Goal: Task Accomplishment & Management: Complete application form

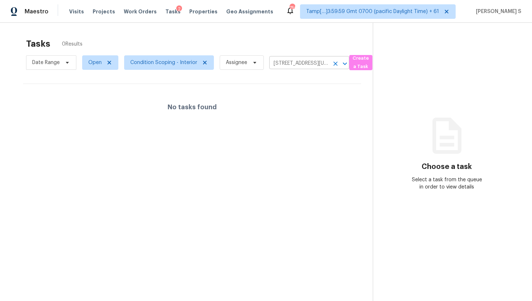
click at [336, 67] on button "Clear" at bounding box center [335, 64] width 10 height 10
click at [303, 63] on div at bounding box center [266, 150] width 532 height 301
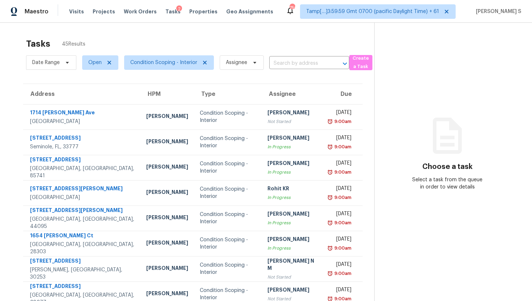
click at [301, 66] on input "text" at bounding box center [299, 63] width 60 height 11
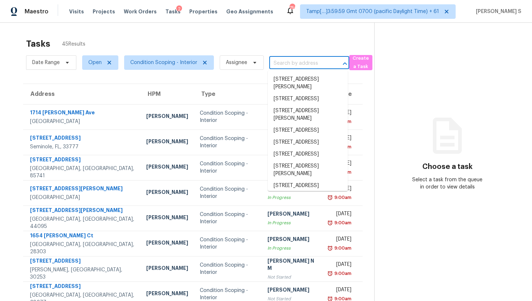
paste input "[STREET_ADDRESS][US_STATE]"
type input "[STREET_ADDRESS][US_STATE]"
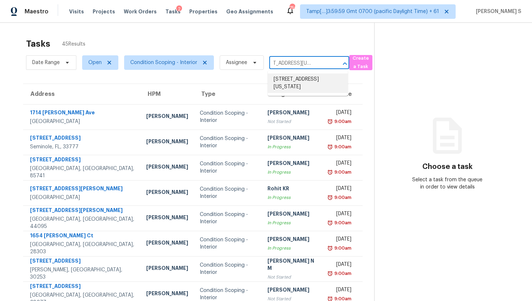
click at [300, 90] on li "[STREET_ADDRESS][US_STATE]" at bounding box center [308, 83] width 80 height 20
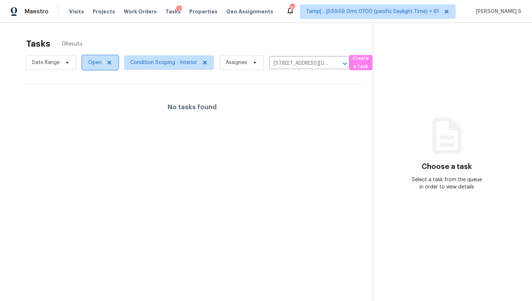
click at [98, 62] on span "Open" at bounding box center [94, 62] width 13 height 7
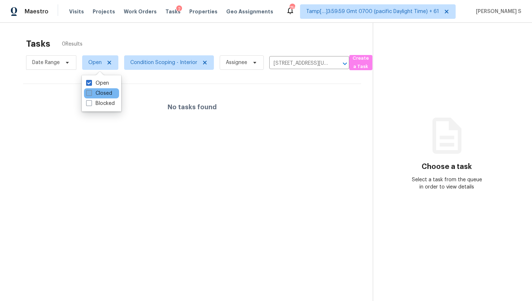
click at [104, 93] on label "Closed" at bounding box center [99, 93] width 26 height 7
click at [91, 93] on input "Closed" at bounding box center [88, 92] width 5 height 5
checkbox input "true"
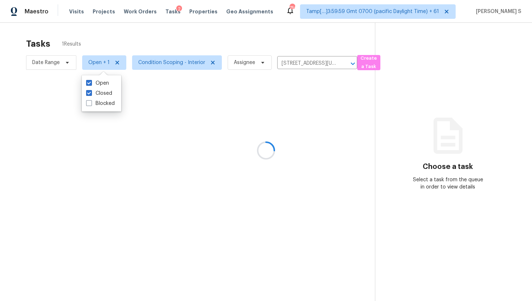
click at [241, 131] on div at bounding box center [266, 150] width 532 height 301
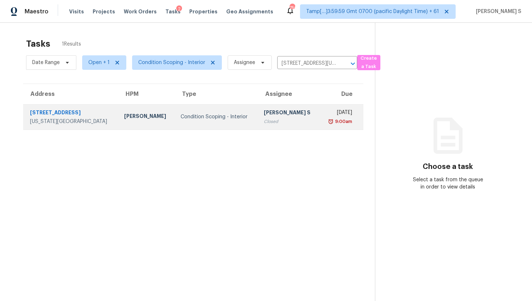
click at [264, 115] on div "[PERSON_NAME] S" at bounding box center [289, 113] width 50 height 9
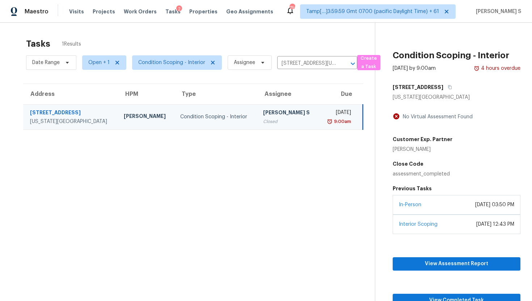
scroll to position [23, 0]
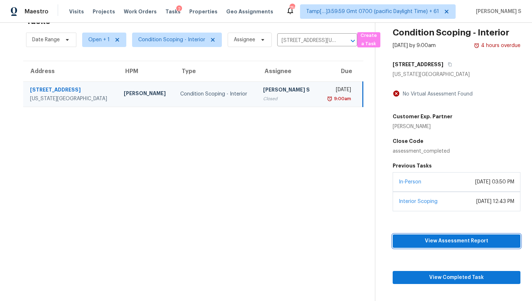
click at [427, 239] on span "View Assessment Report" at bounding box center [457, 241] width 116 height 9
click at [125, 102] on td "[PERSON_NAME]" at bounding box center [146, 93] width 56 height 25
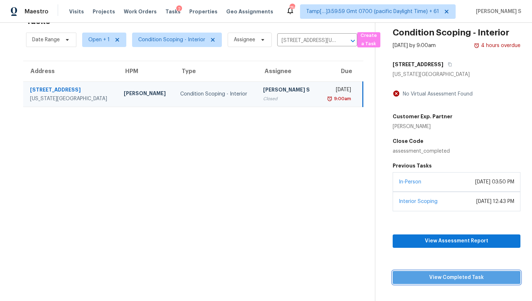
click at [470, 282] on button "View Completed Task" at bounding box center [457, 277] width 128 height 13
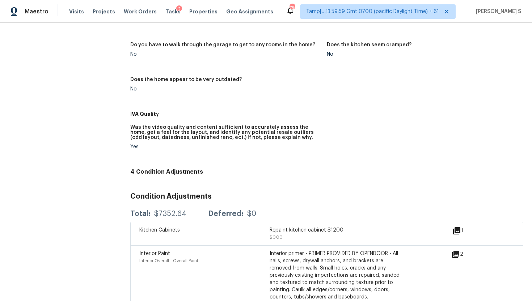
scroll to position [333, 0]
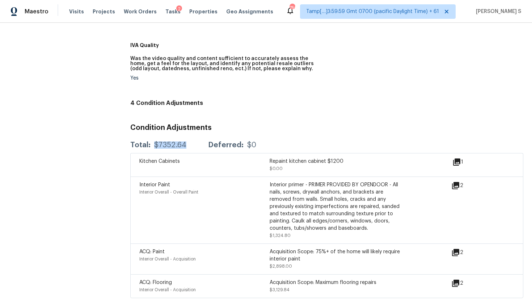
drag, startPoint x: 153, startPoint y: 138, endPoint x: 193, endPoint y: 138, distance: 40.5
click at [194, 142] on div "Total: $7352.64 Deferred: $0" at bounding box center [193, 145] width 126 height 7
copy div "$7352.64"
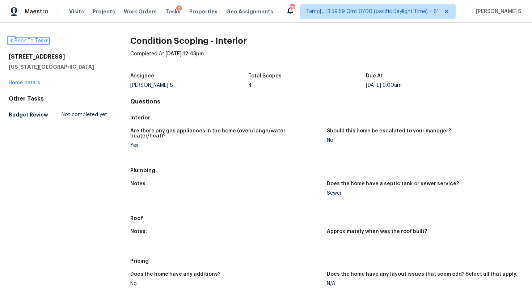
click at [24, 41] on link "Back To Tasks" at bounding box center [29, 40] width 40 height 5
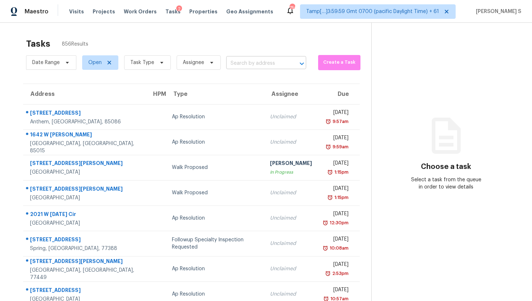
click at [243, 59] on input "text" at bounding box center [256, 63] width 60 height 11
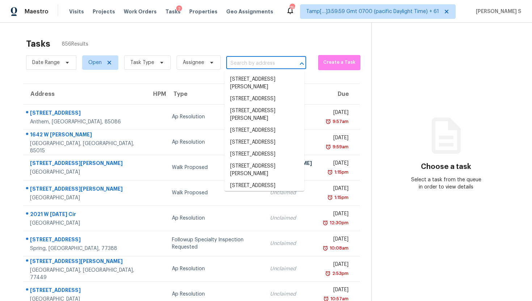
paste input "2805 Northeast Expy NE Apt B5 Atlanta, GA, 30345"
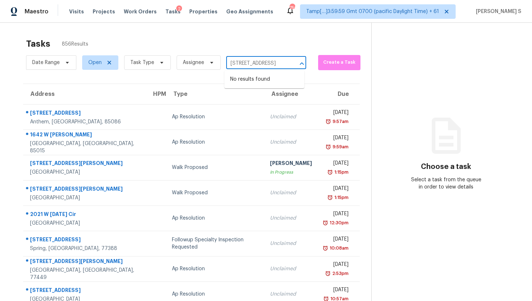
drag, startPoint x: 232, startPoint y: 63, endPoint x: 287, endPoint y: 63, distance: 55.0
click at [287, 63] on div "2805 Northeast Expy NE Apt B5 Atlanta, GA, 30345 ​" at bounding box center [266, 63] width 80 height 11
type input "2805 Northeast Expy NE"
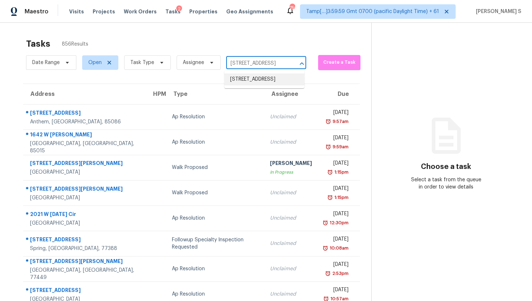
click at [277, 76] on li "2805 Northeast Expy NE Apt B5, Atlanta, GA 30345" at bounding box center [264, 79] width 80 height 12
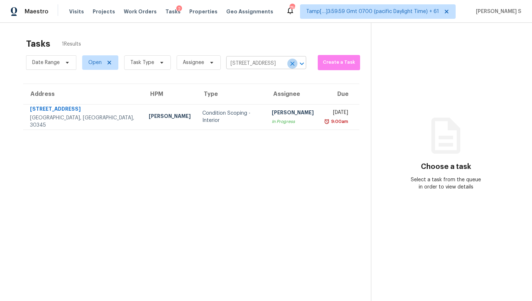
click at [289, 66] on icon "Clear" at bounding box center [292, 63] width 7 height 7
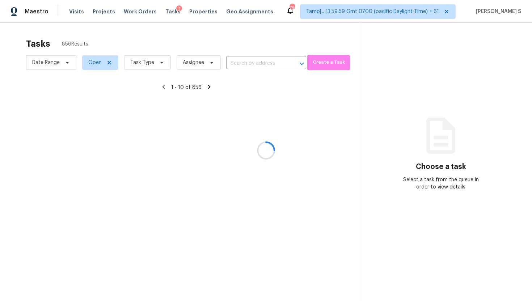
click at [256, 66] on div at bounding box center [266, 150] width 532 height 301
click at [266, 63] on div at bounding box center [266, 150] width 532 height 301
click at [262, 62] on div at bounding box center [266, 150] width 532 height 301
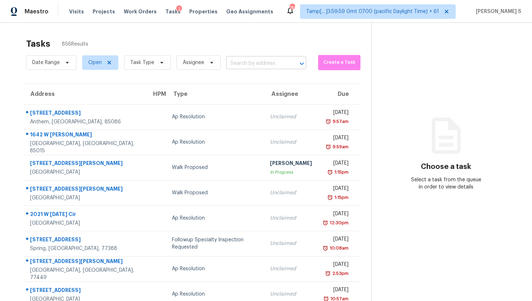
click at [262, 62] on input "text" at bounding box center [256, 63] width 60 height 11
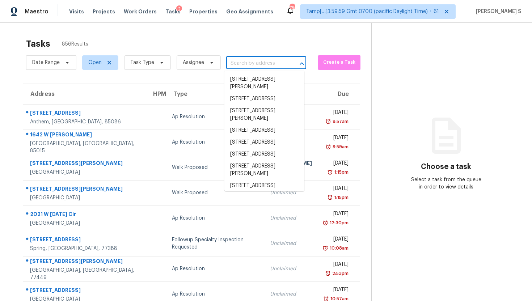
paste input "1929 Nice Ct Kissimmee, [GEOGRAPHIC_DATA], 34747"
type input "1929 Nice Ct Kissimmee, [GEOGRAPHIC_DATA], 34747"
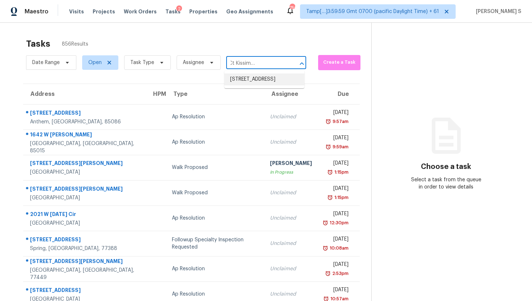
click at [266, 85] on li "[STREET_ADDRESS]" at bounding box center [264, 79] width 80 height 12
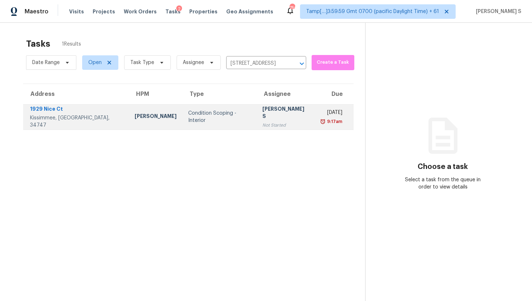
click at [212, 125] on td "Condition Scoping - Interior" at bounding box center [219, 116] width 75 height 25
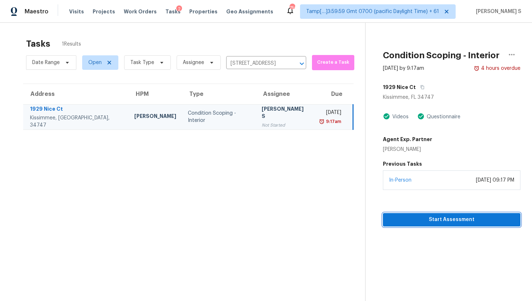
click at [424, 225] on button "Start Assessment" at bounding box center [452, 219] width 138 height 13
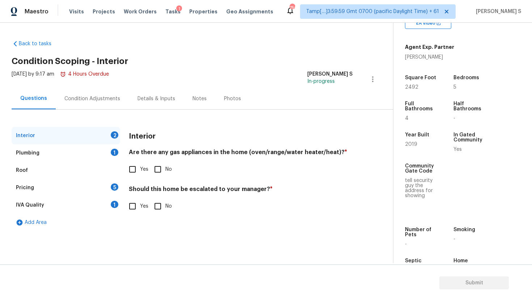
scroll to position [181, 0]
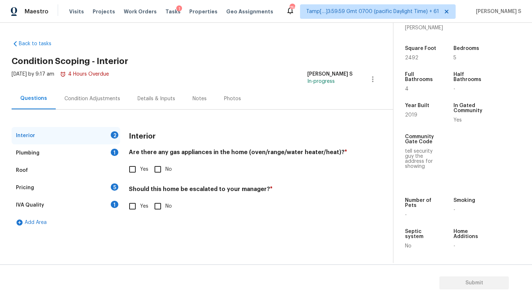
click at [408, 116] on span "2019" at bounding box center [411, 115] width 12 height 5
copy span "2019"
click at [32, 136] on div "Interior" at bounding box center [25, 135] width 19 height 7
click at [101, 91] on div "Condition Adjustments" at bounding box center [92, 98] width 73 height 21
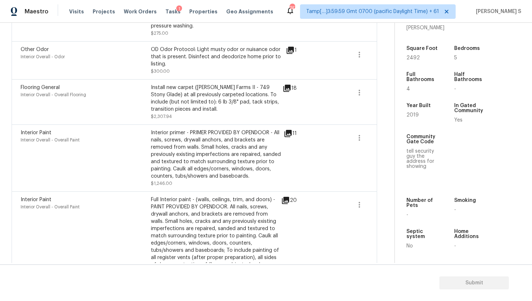
scroll to position [455, 0]
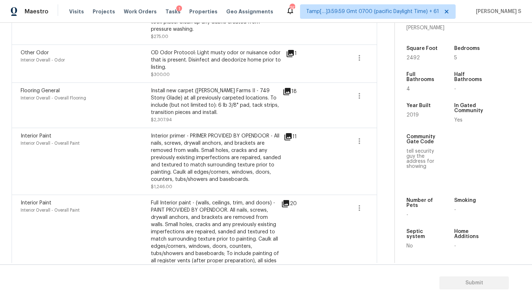
click at [170, 49] on div "OD Odor Protocol: Light musty odor or nuisance odor that is present. Disinfect …" at bounding box center [216, 60] width 130 height 22
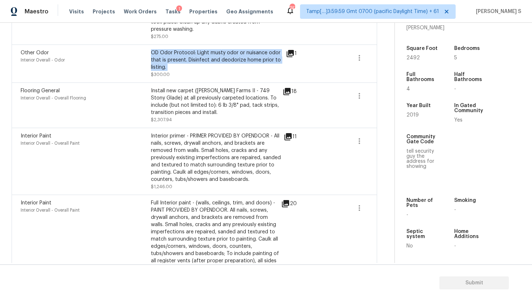
click at [170, 49] on div "OD Odor Protocol: Light musty odor or nuisance odor that is present. Disinfect …" at bounding box center [216, 60] width 130 height 22
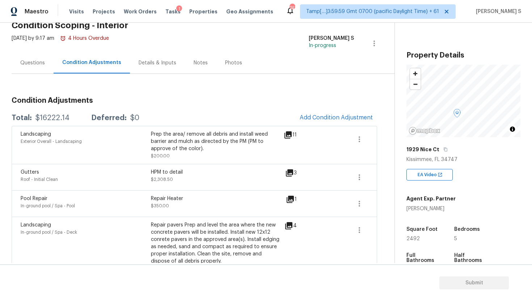
scroll to position [0, 0]
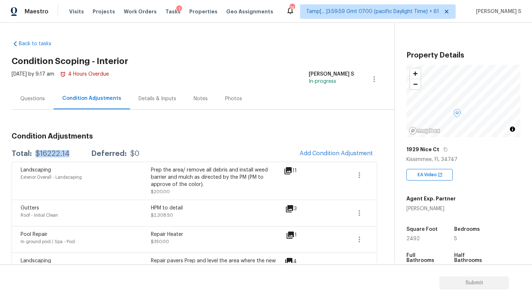
drag, startPoint x: 33, startPoint y: 152, endPoint x: 66, endPoint y: 152, distance: 33.3
click at [67, 152] on div "Total: $16222.14 Deferred: $0" at bounding box center [76, 153] width 128 height 7
copy div "$16222.14"
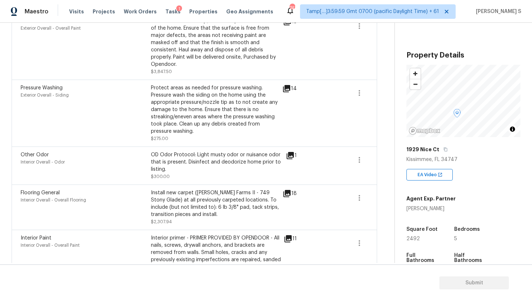
scroll to position [493, 0]
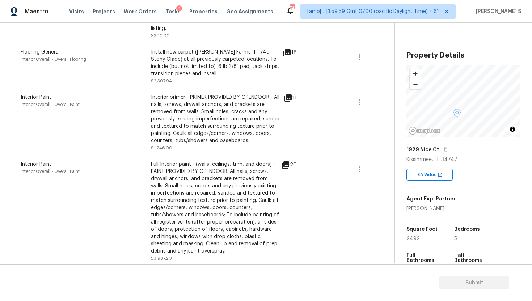
copy div "$16222.14"
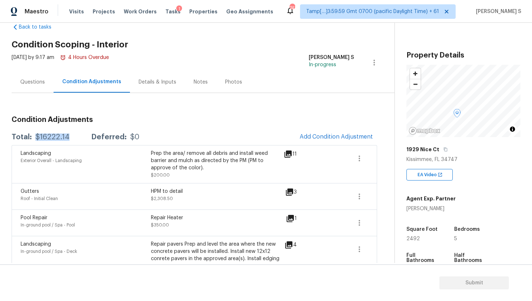
scroll to position [0, 0]
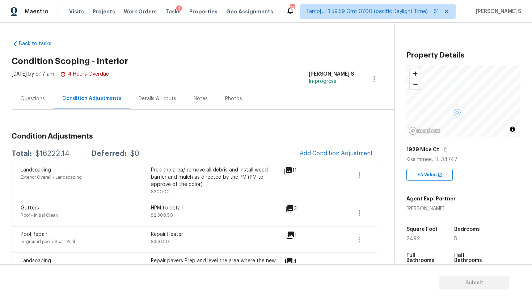
click at [31, 101] on div "Questions" at bounding box center [32, 98] width 25 height 7
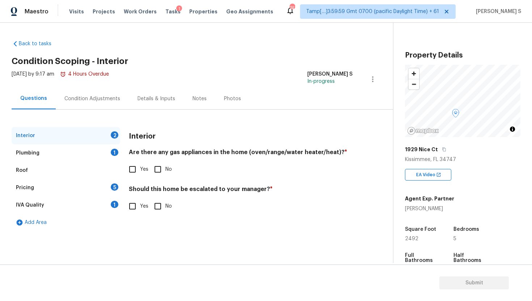
click at [25, 137] on div "Interior" at bounding box center [25, 135] width 19 height 7
click at [25, 151] on div "Plumbing" at bounding box center [28, 152] width 24 height 7
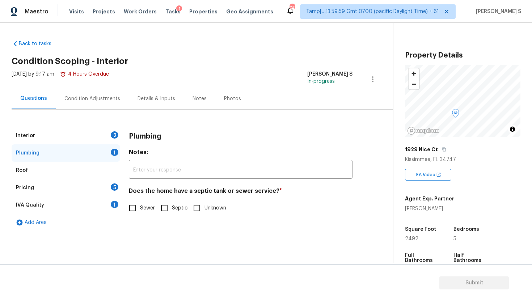
click at [24, 132] on div "Interior" at bounding box center [25, 135] width 19 height 7
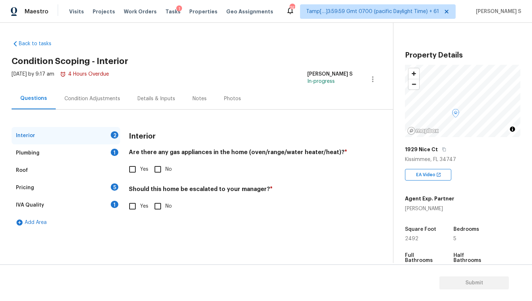
click at [129, 169] on input "Yes" at bounding box center [132, 169] width 15 height 15
checkbox input "true"
click at [158, 211] on input "No" at bounding box center [157, 206] width 15 height 15
checkbox input "true"
click at [26, 151] on div "Plumbing" at bounding box center [28, 152] width 24 height 7
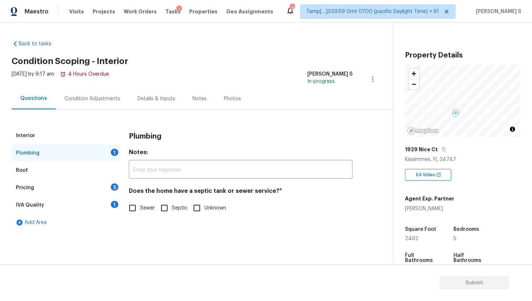
click at [138, 208] on input "Sewer" at bounding box center [132, 208] width 15 height 15
checkbox input "true"
click at [45, 188] on div "Pricing 5" at bounding box center [66, 187] width 109 height 17
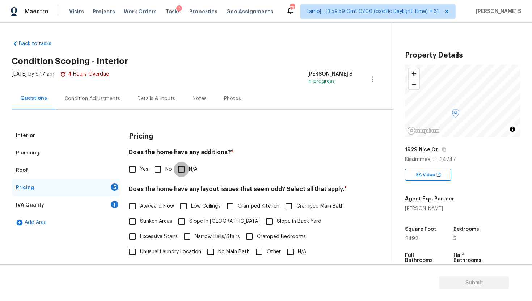
click at [181, 172] on input "N/A" at bounding box center [181, 169] width 15 height 15
checkbox input "true"
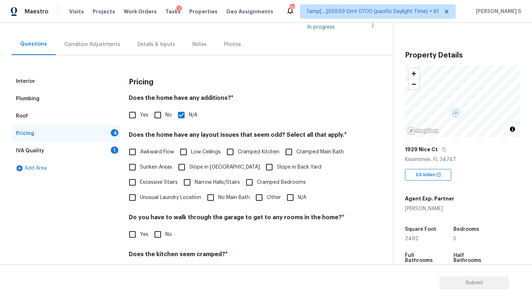
scroll to position [67, 0]
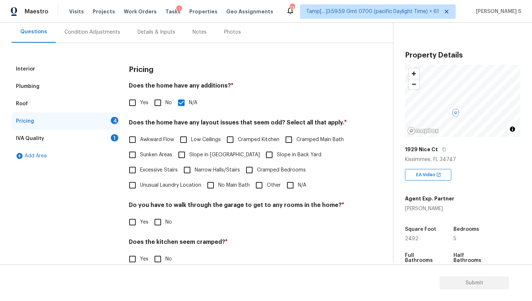
click at [293, 186] on input "N/A" at bounding box center [290, 185] width 15 height 15
checkbox input "true"
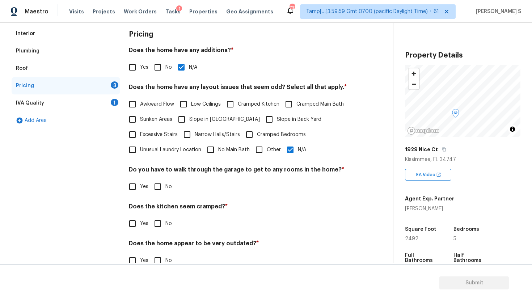
scroll to position [118, 0]
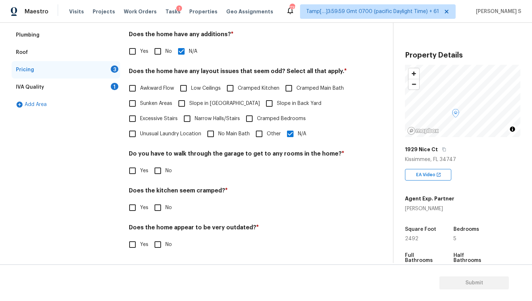
click at [156, 172] on input "No" at bounding box center [157, 170] width 15 height 15
checkbox input "true"
click at [156, 216] on div "Pricing Does the home have any additions? * Yes No N/A Does the home have any l…" at bounding box center [241, 135] width 224 height 253
click at [153, 246] on input "No" at bounding box center [157, 244] width 15 height 15
checkbox input "true"
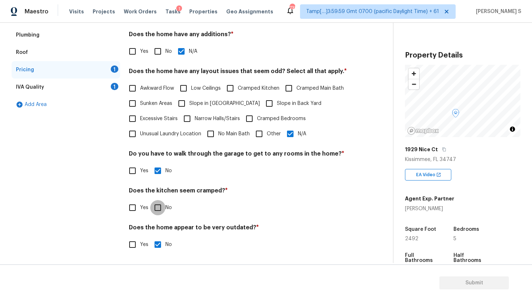
click at [156, 205] on input "No" at bounding box center [157, 207] width 15 height 15
checkbox input "true"
click at [59, 91] on div "IVA Quality 1" at bounding box center [66, 87] width 109 height 17
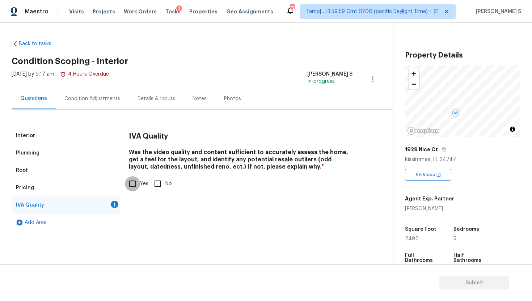
click at [131, 185] on input "Yes" at bounding box center [132, 183] width 15 height 15
checkbox input "true"
click at [483, 285] on span "Submit" at bounding box center [474, 283] width 58 height 9
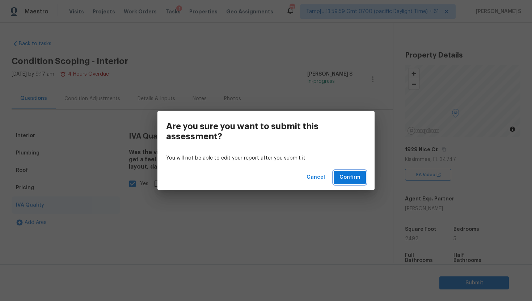
click at [354, 178] on span "Confirm" at bounding box center [350, 177] width 21 height 9
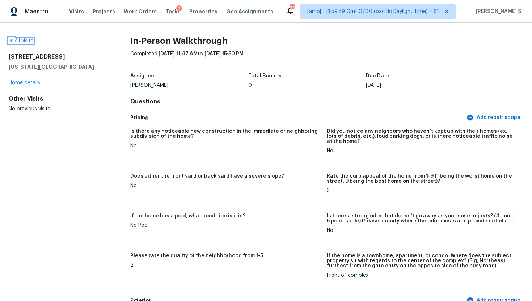
click at [14, 42] on link "All visits" at bounding box center [21, 40] width 25 height 5
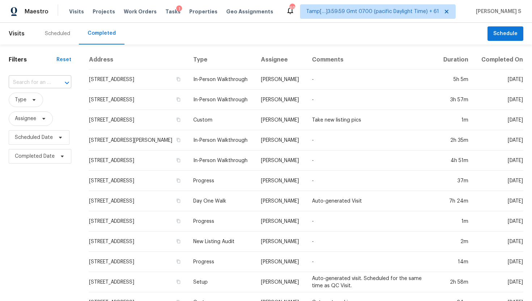
click at [52, 81] on div at bounding box center [61, 83] width 19 height 10
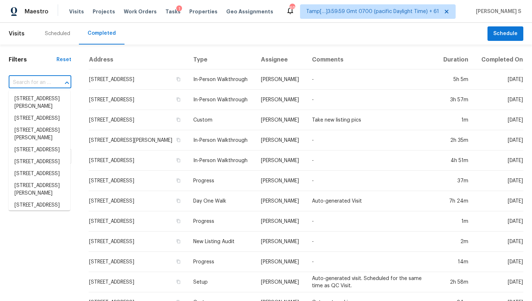
paste input "1929 Nice Ct Kissimmee, [GEOGRAPHIC_DATA], 34747"
type input "1929 Nice Ct Kissimmee, [GEOGRAPHIC_DATA], 34747"
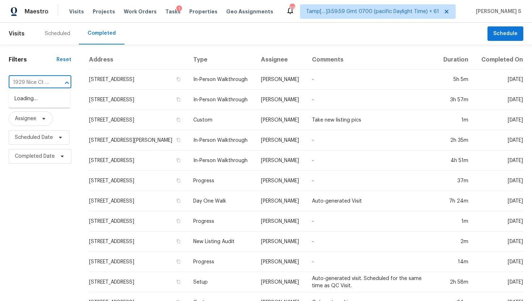
scroll to position [0, 45]
click at [54, 96] on li "[STREET_ADDRESS]" at bounding box center [40, 99] width 62 height 12
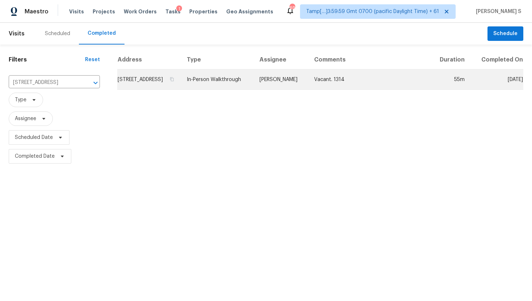
click at [308, 90] on td "[PERSON_NAME]" at bounding box center [281, 80] width 55 height 20
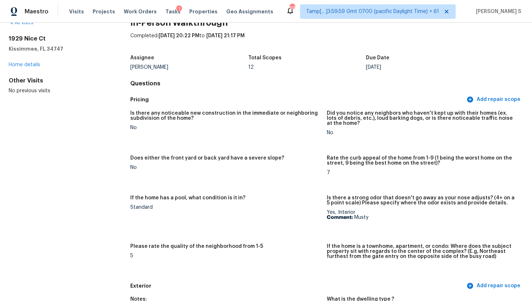
scroll to position [21, 0]
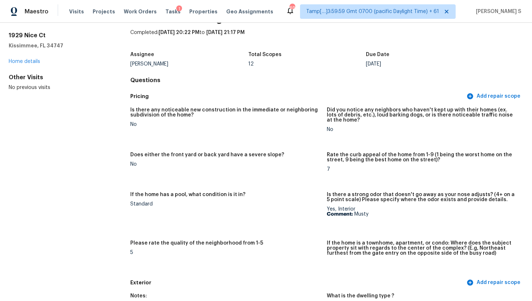
click at [356, 152] on h5 "Rate the curb appeal of the home from 1-9 (1 being the worst home on the street…" at bounding box center [422, 157] width 191 height 10
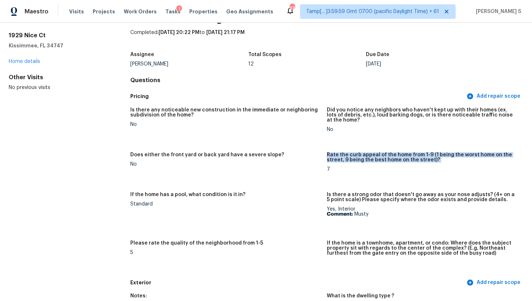
click at [356, 152] on h5 "Rate the curb appeal of the home from 1-9 (1 being the worst home on the street…" at bounding box center [422, 157] width 191 height 10
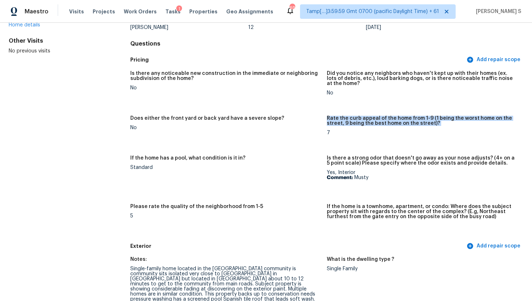
scroll to position [58, 0]
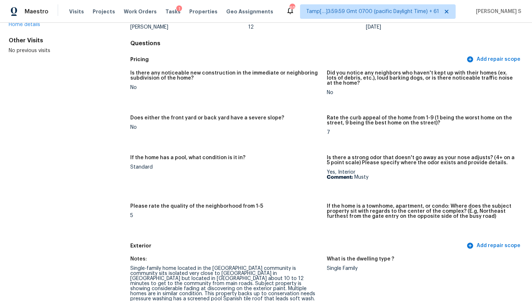
click at [359, 163] on h5 "Is there a strong odor that doesn't go away as your nose adjusts? (4+ on a 5 po…" at bounding box center [422, 160] width 191 height 10
click at [372, 163] on h5 "Is there a strong odor that doesn't go away as your nose adjusts? (4+ on a 5 po…" at bounding box center [422, 160] width 191 height 10
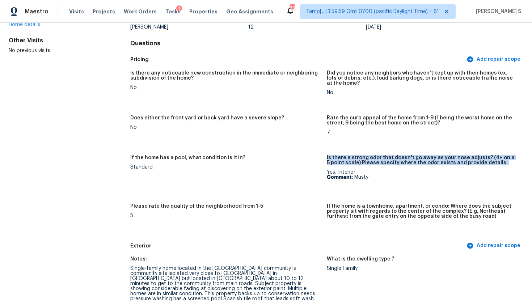
click at [372, 163] on h5 "Is there a strong odor that doesn't go away as your nose adjusts? (4+ on a 5 po…" at bounding box center [422, 160] width 191 height 10
click at [371, 163] on h5 "Is there a strong odor that doesn't go away as your nose adjusts? (4+ on a 5 po…" at bounding box center [422, 160] width 191 height 10
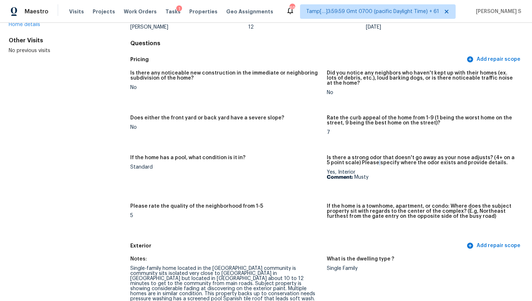
click at [371, 163] on h5 "Is there a strong odor that doesn't go away as your nose adjusts? (4+ on a 5 po…" at bounding box center [422, 160] width 191 height 10
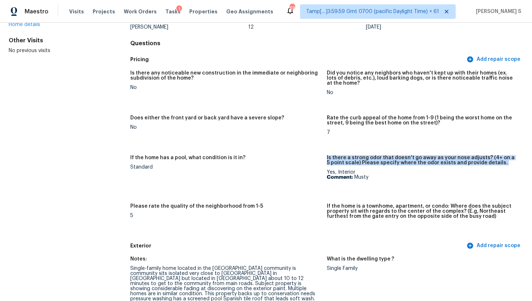
click at [371, 163] on h5 "Is there a strong odor that doesn't go away as your nose adjusts? (4+ on a 5 po…" at bounding box center [422, 160] width 191 height 10
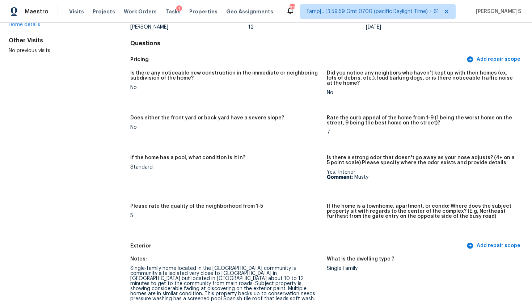
click at [357, 169] on div "Is there a strong odor that doesn't go away as your nose adjusts? (4+ on a 5 po…" at bounding box center [422, 162] width 191 height 14
click at [351, 170] on div "Yes, Interior Comment: Musty" at bounding box center [422, 175] width 191 height 10
click at [342, 173] on div "Yes, Interior Comment: Musty" at bounding box center [422, 175] width 191 height 10
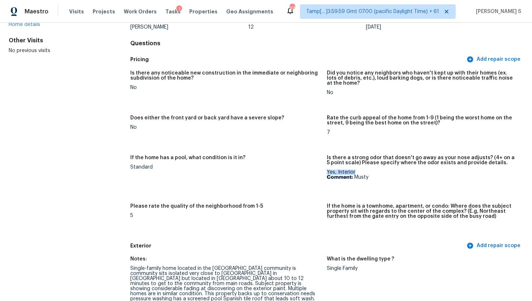
click at [342, 173] on div "Yes, Interior Comment: Musty" at bounding box center [422, 175] width 191 height 10
click at [356, 178] on p "Comment: Musty" at bounding box center [422, 177] width 191 height 5
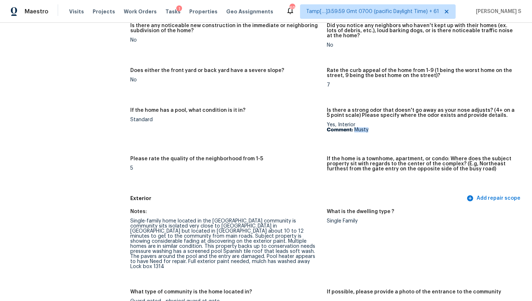
scroll to position [106, 0]
click at [203, 157] on h5 "Please rate the quality of the neighborhood from 1-5" at bounding box center [196, 158] width 133 height 5
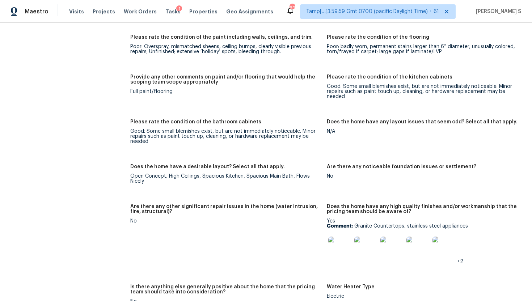
scroll to position [1469, 0]
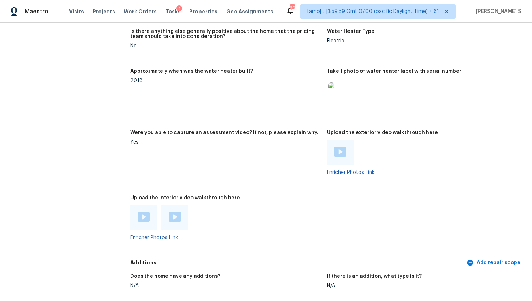
click at [144, 213] on div at bounding box center [143, 217] width 27 height 25
click at [141, 212] on img at bounding box center [144, 217] width 12 height 10
click at [176, 212] on img at bounding box center [175, 217] width 12 height 10
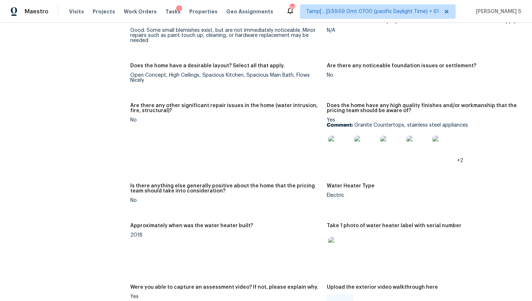
scroll to position [1305, 0]
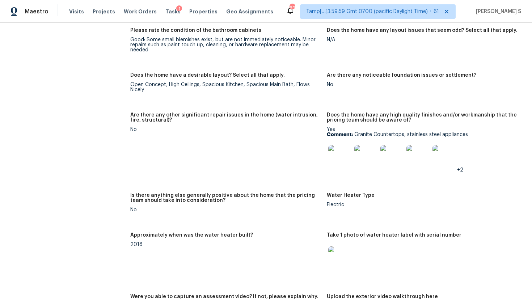
click at [231, 82] on div "Open Concept, High Ceilings, Spacious Kitchen, Spacious Main Bath, Flows Nicely" at bounding box center [225, 87] width 191 height 10
click at [241, 82] on div "Open Concept, High Ceilings, Spacious Kitchen, Spacious Main Bath, Flows Nicely" at bounding box center [225, 87] width 191 height 10
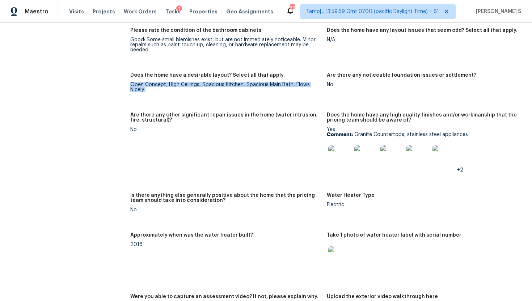
click at [241, 82] on div "Open Concept, High Ceilings, Spacious Kitchen, Spacious Main Bath, Flows Nicely" at bounding box center [225, 87] width 191 height 10
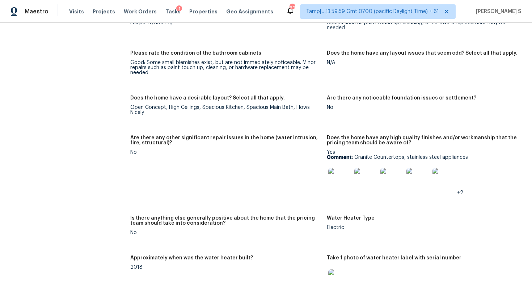
scroll to position [1283, 0]
click at [130, 83] on div "Notes: Nice home open concept flows nicely, high ceilings, gentle main entrance…" at bounding box center [326, 72] width 393 height 741
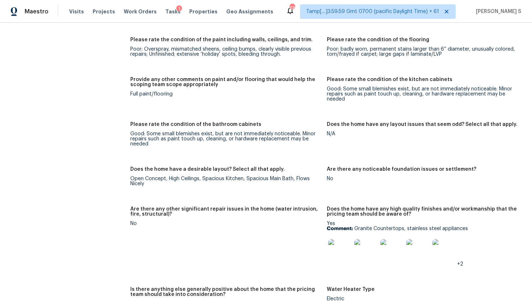
scroll to position [1210, 0]
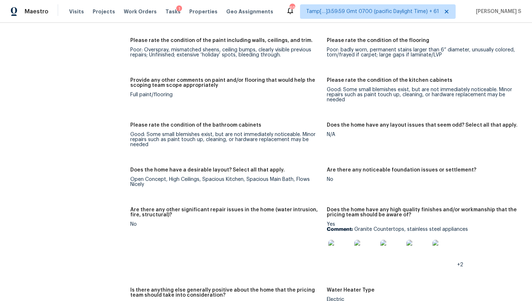
click at [160, 81] on div "Provide any other comments on paint and/or flooring that would help the scoping…" at bounding box center [225, 85] width 191 height 14
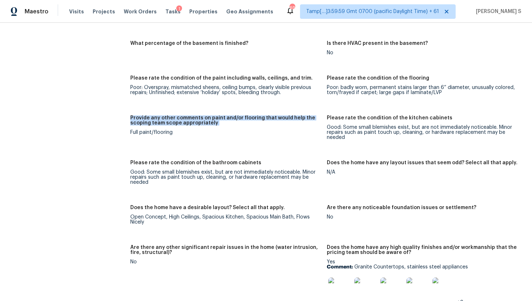
scroll to position [1171, 0]
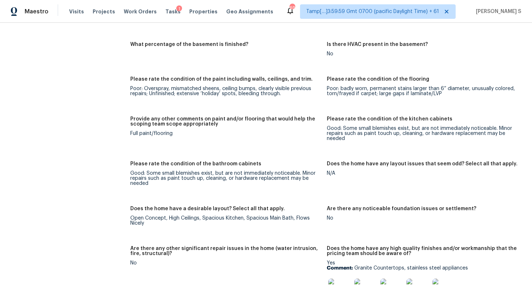
click at [159, 77] on h5 "Please rate the condition of the paint including walls, ceilings, and trim." at bounding box center [221, 79] width 182 height 5
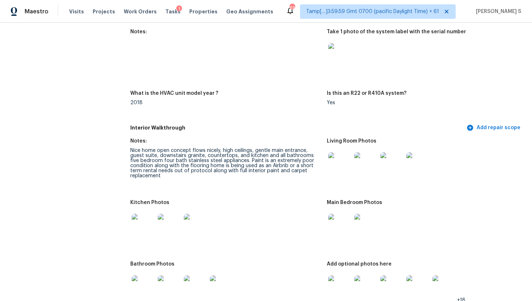
scroll to position [847, 0]
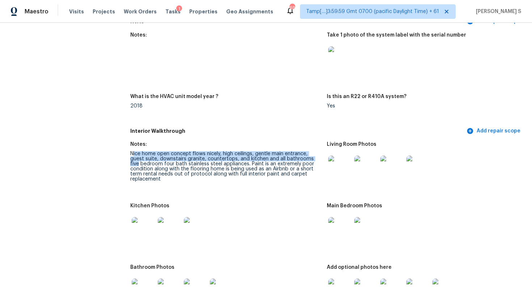
drag, startPoint x: 132, startPoint y: 150, endPoint x: 324, endPoint y: 154, distance: 191.9
click at [324, 155] on figure "Notes: Nice home open concept flows nicely, high ceilings, gentle main entrance…" at bounding box center [228, 168] width 197 height 53
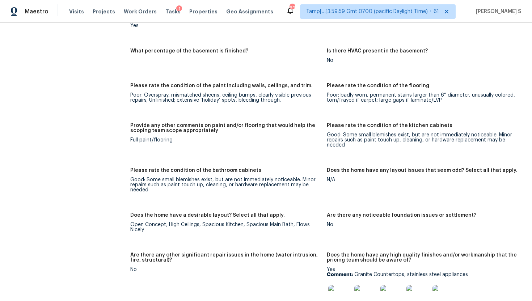
scroll to position [1162, 0]
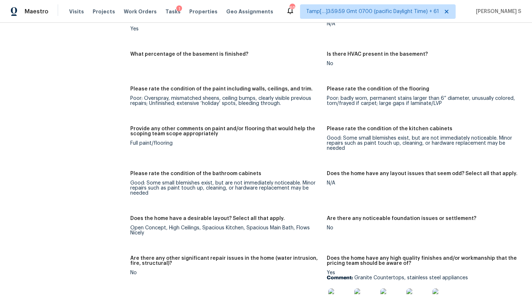
click at [227, 87] on h5 "Please rate the condition of the paint including walls, ceilings, and trim." at bounding box center [221, 89] width 182 height 5
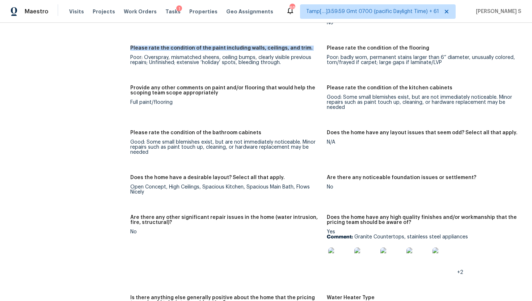
scroll to position [1191, 0]
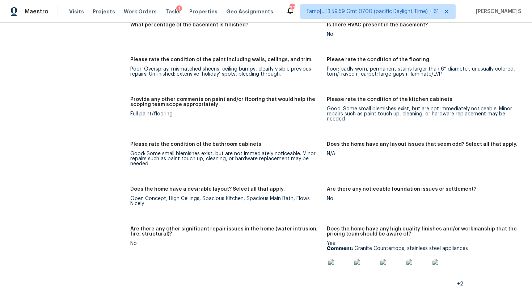
click at [385, 57] on div "Please rate the condition of the flooring" at bounding box center [422, 61] width 191 height 9
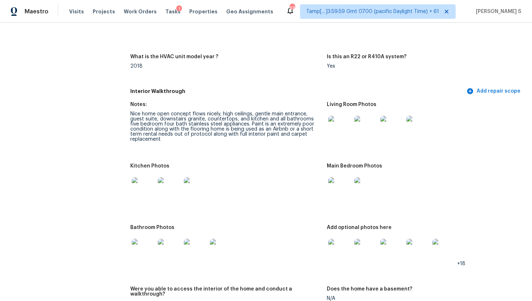
scroll to position [858, 0]
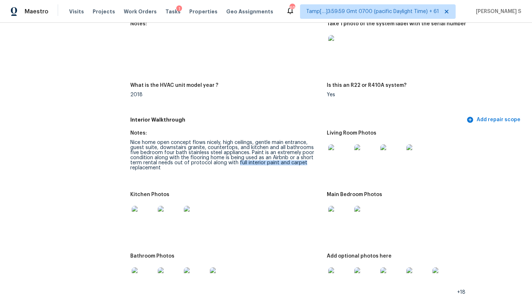
drag, startPoint x: 236, startPoint y: 157, endPoint x: 304, endPoint y: 157, distance: 68.4
click at [304, 158] on div "Nice home open concept flows nicely, high ceilings, gentle main entrance, guest…" at bounding box center [225, 155] width 191 height 30
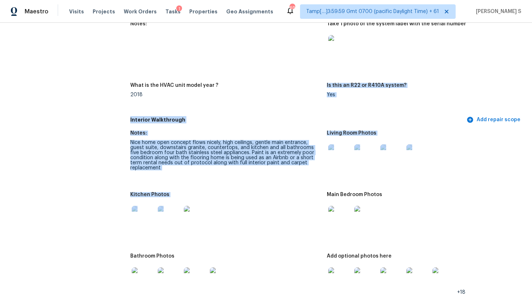
drag, startPoint x: 259, startPoint y: 213, endPoint x: 214, endPoint y: 64, distance: 155.6
click at [214, 69] on div "Pricing Add repair scope Is there any noticeable new construction in the immedi…" at bounding box center [326, 193] width 393 height 1880
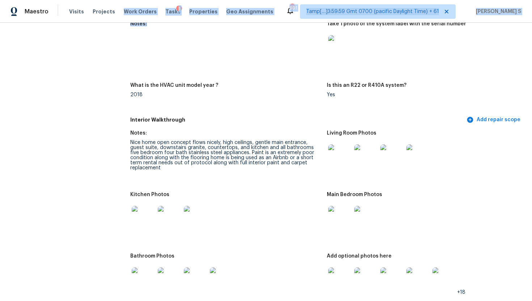
drag, startPoint x: 214, startPoint y: 64, endPoint x: 101, endPoint y: 4, distance: 127.8
click at [104, 8] on div "Maestro Visits Projects Work Orders Tasks 1 Properties Geo Assignments 691 Tamp…" at bounding box center [266, 150] width 532 height 301
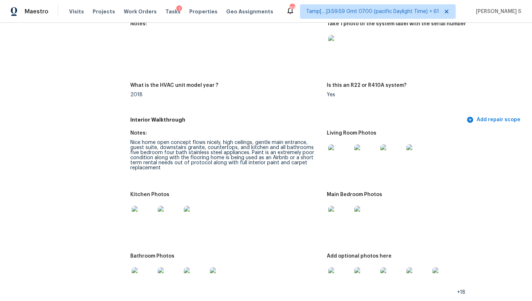
click at [101, 2] on div "Maestro Visits Projects Work Orders Tasks 1 Properties Geo Assignments 691 Tamp…" at bounding box center [266, 11] width 532 height 23
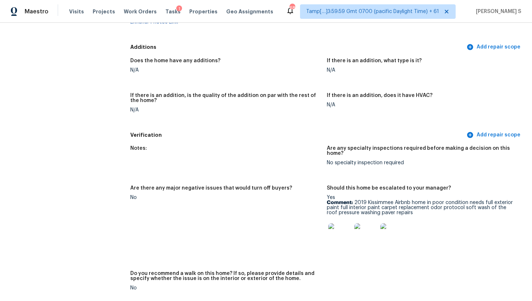
scroll to position [498, 0]
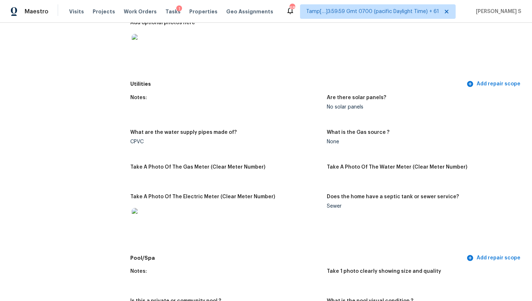
click at [335, 139] on div "None" at bounding box center [422, 141] width 191 height 5
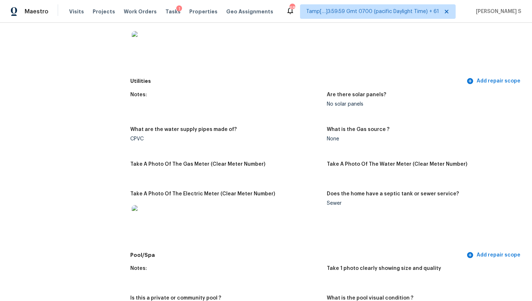
scroll to position [502, 0]
